Goal: Find contact information: Find contact information

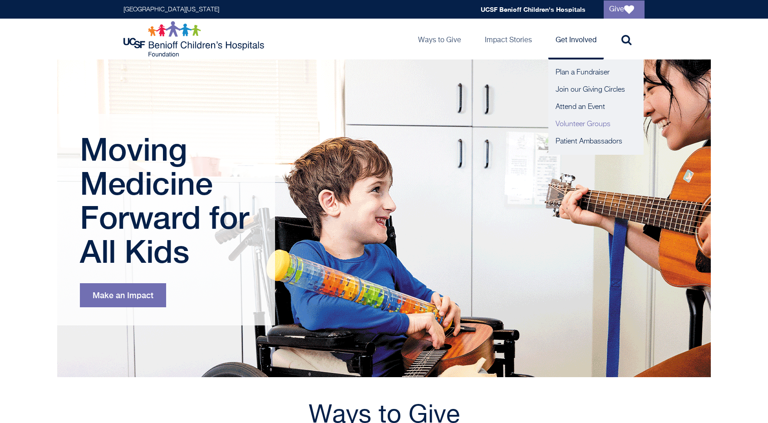
click at [566, 125] on link "Volunteer Groups" at bounding box center [595, 124] width 95 height 17
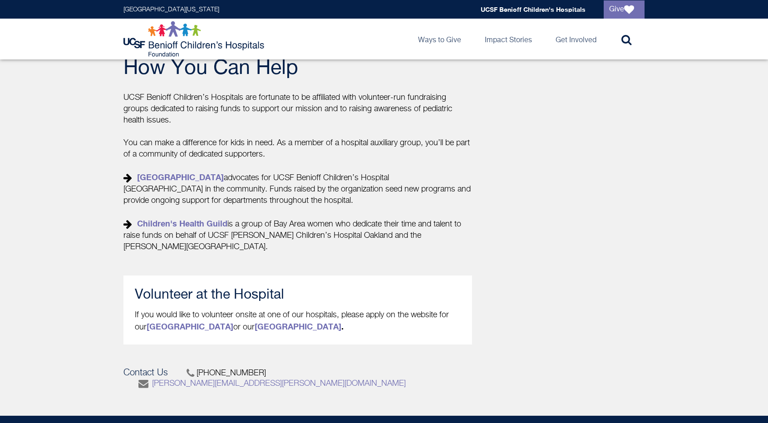
scroll to position [329, 0]
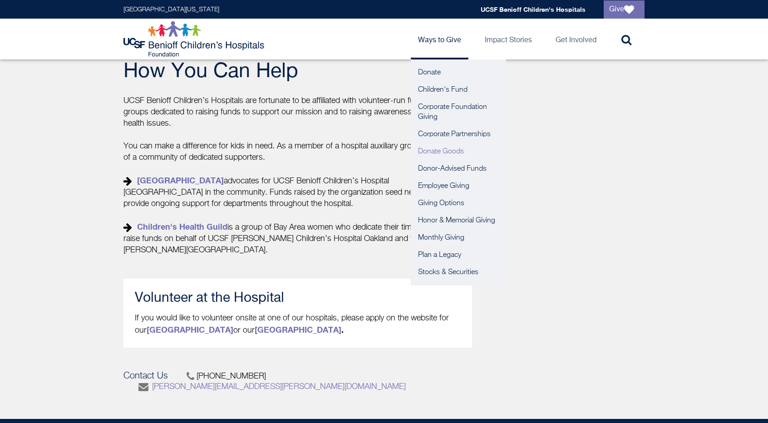
click at [426, 152] on link "Donate Goods" at bounding box center [458, 151] width 95 height 17
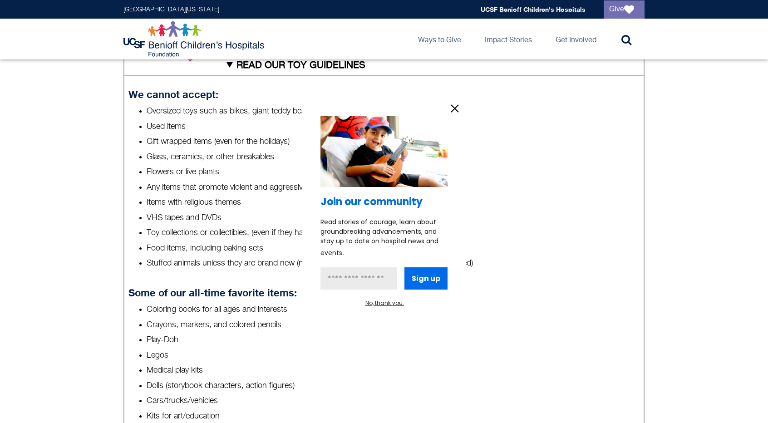
scroll to position [378, 0]
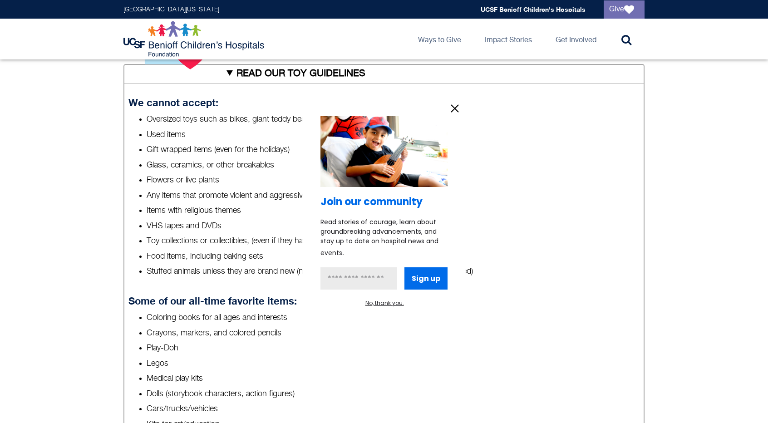
click at [455, 111] on icon "information" at bounding box center [455, 109] width 14 height 14
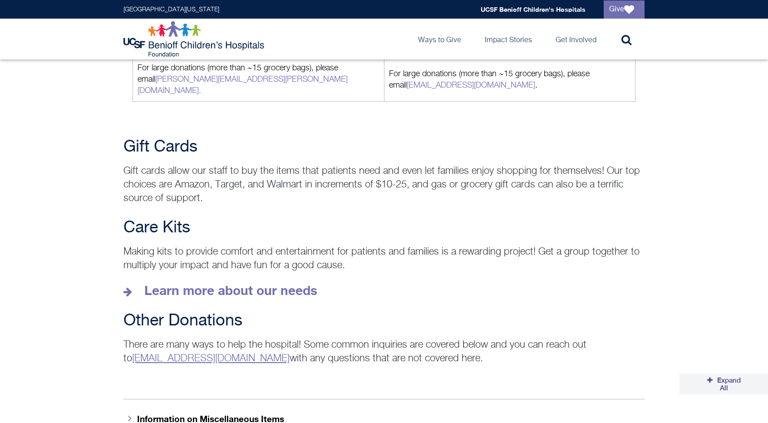
scroll to position [1109, 0]
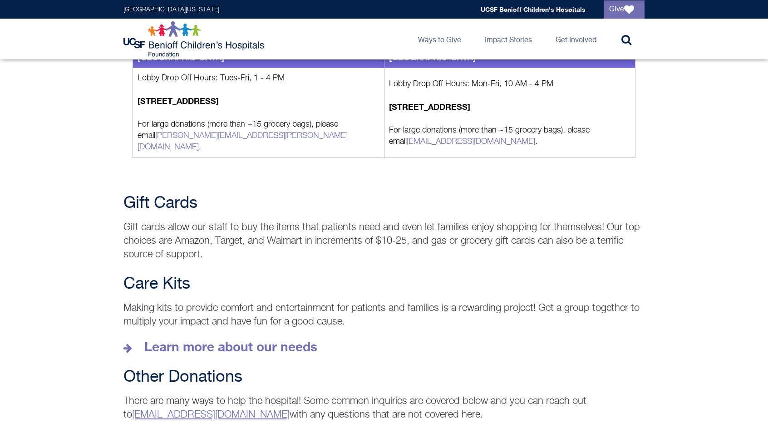
click at [167, 410] on link "[EMAIL_ADDRESS][DOMAIN_NAME]" at bounding box center [210, 415] width 157 height 10
click at [135, 410] on link "[EMAIL_ADDRESS][DOMAIN_NAME]" at bounding box center [210, 415] width 157 height 10
drag, startPoint x: 261, startPoint y: 400, endPoint x: 135, endPoint y: 395, distance: 126.2
click at [135, 395] on p "There are many ways to help the hospital! Some common inquiries are covered bel…" at bounding box center [383, 407] width 521 height 27
copy link "[EMAIL_ADDRESS][DOMAIN_NAME]"
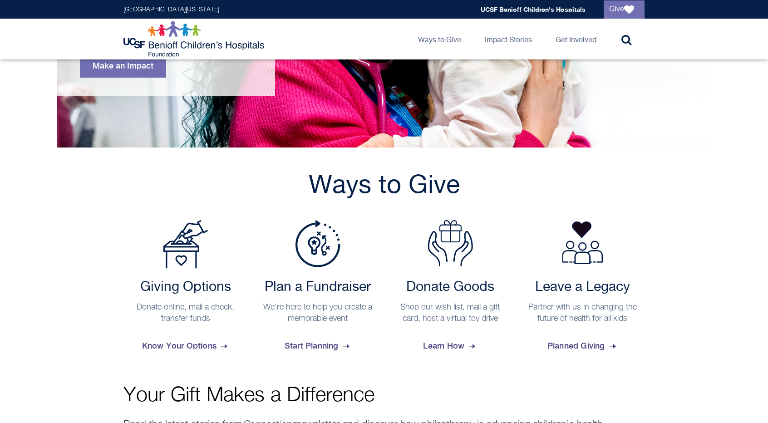
scroll to position [228, 0]
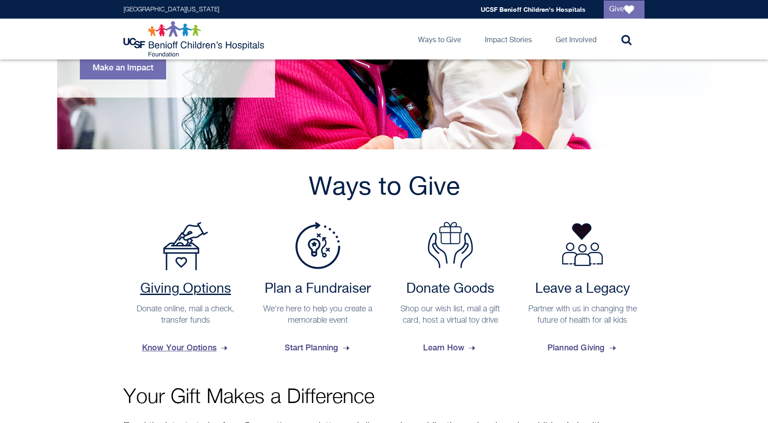
click at [170, 346] on span "Know Your Options" at bounding box center [185, 347] width 87 height 24
